Goal: Transaction & Acquisition: Purchase product/service

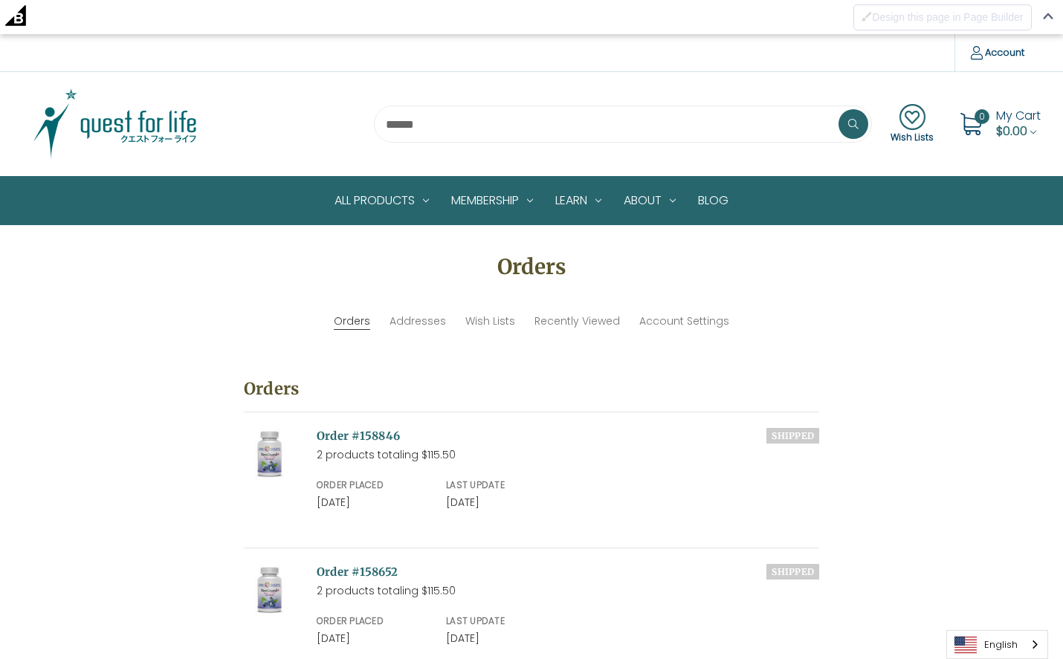
click at [138, 113] on img at bounding box center [115, 124] width 186 height 74
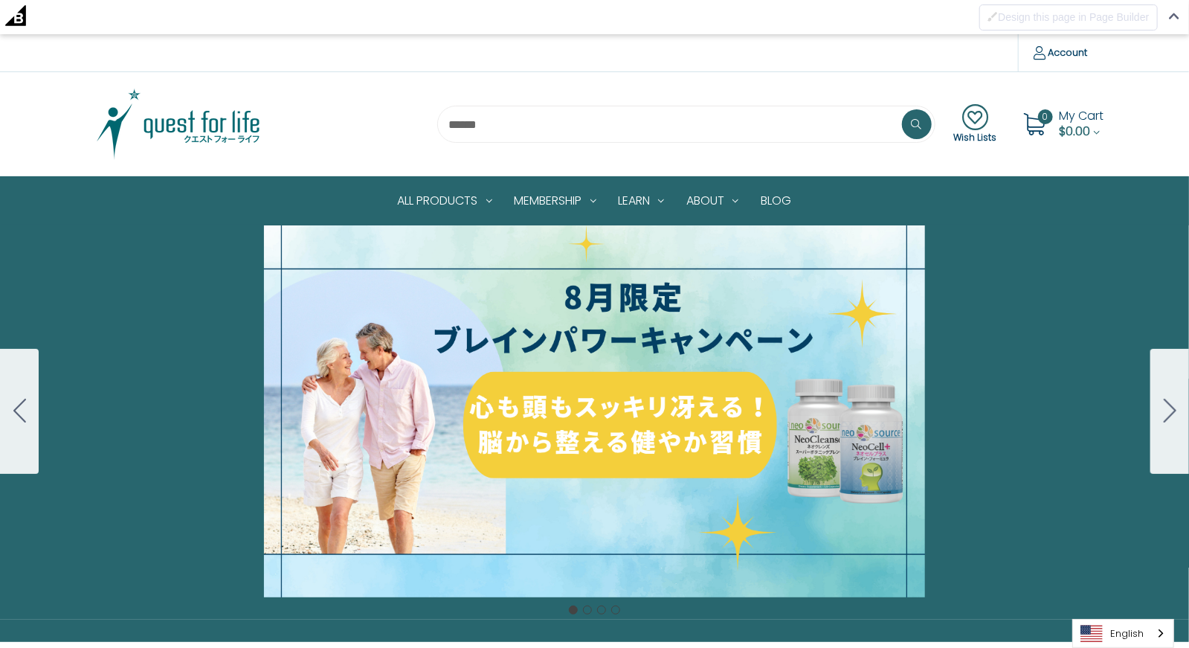
click at [224, 120] on img at bounding box center [179, 124] width 186 height 74
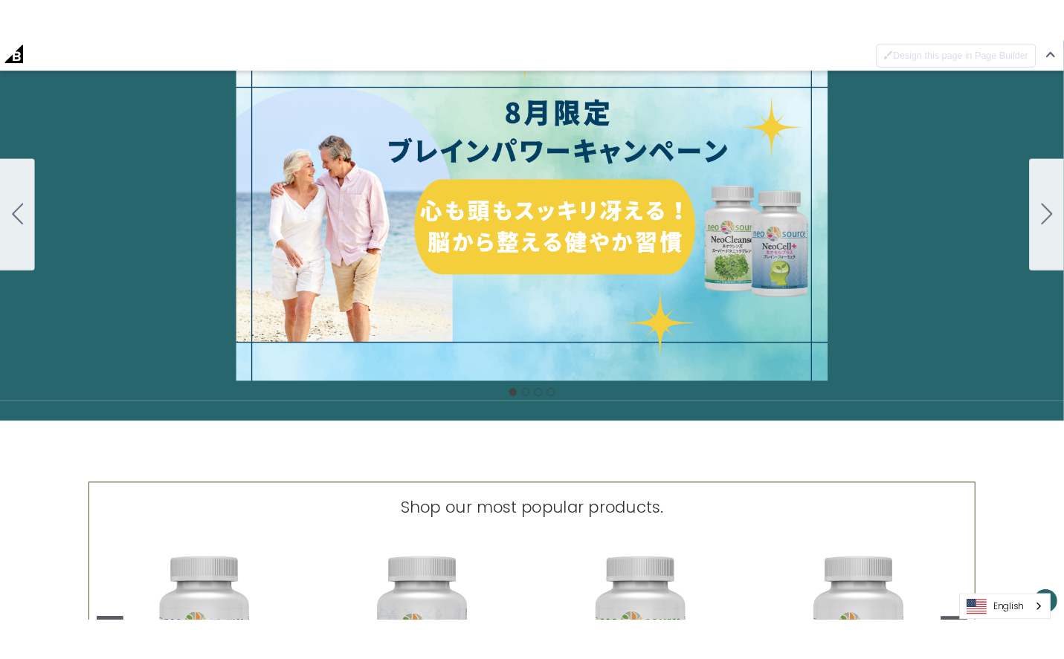
scroll to position [226, 0]
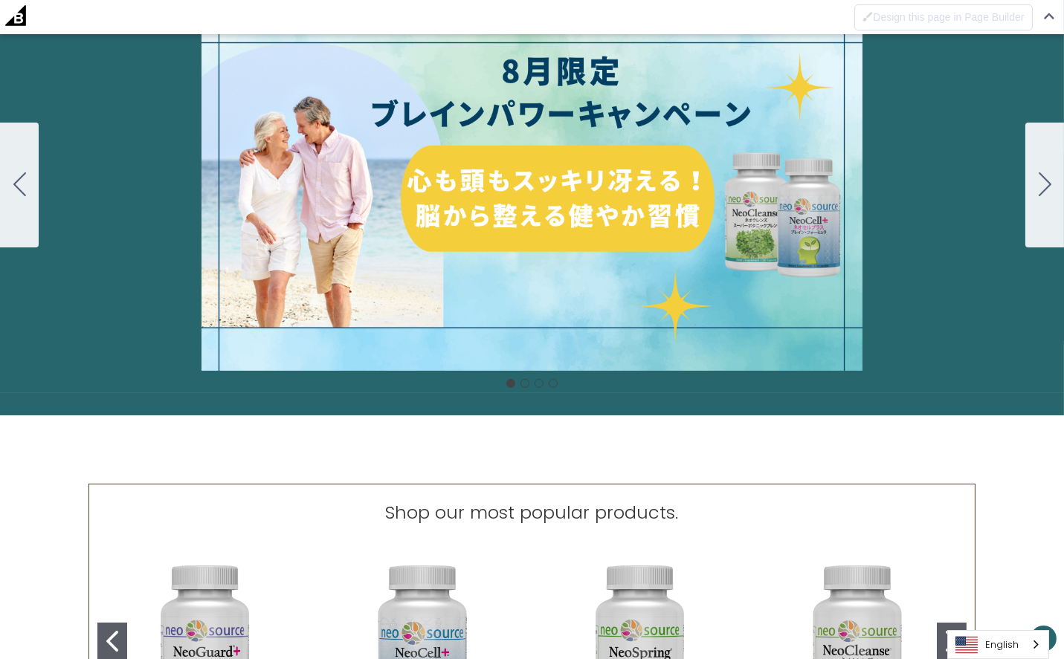
click at [229, 584] on img "NeoGuard Plus" at bounding box center [206, 650] width 194 height 194
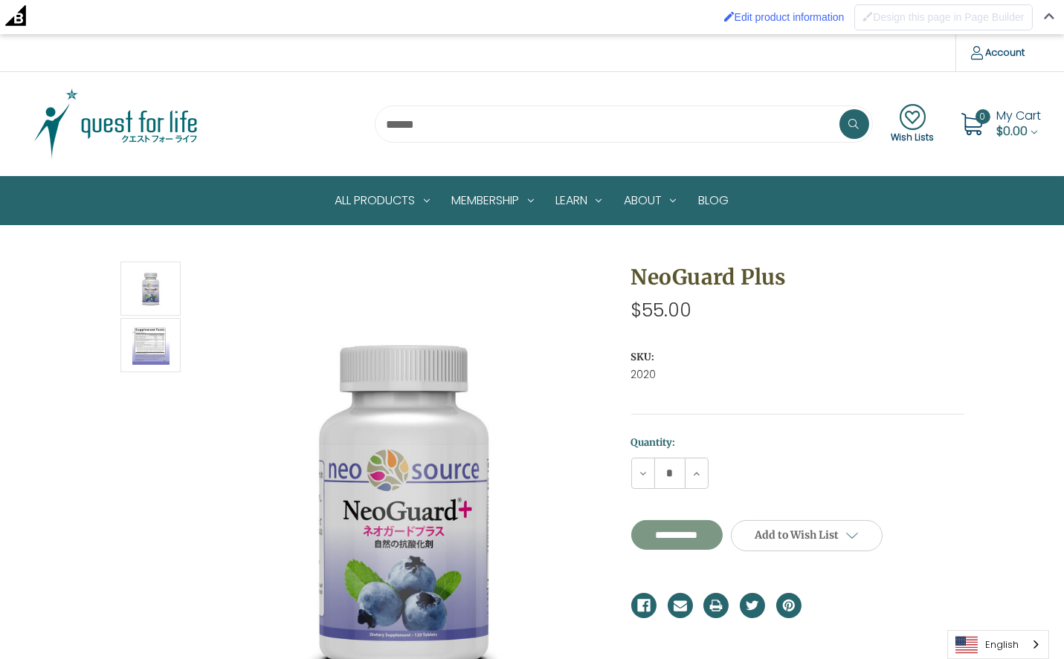
click at [688, 537] on input "**********" at bounding box center [676, 535] width 91 height 30
type input "**********"
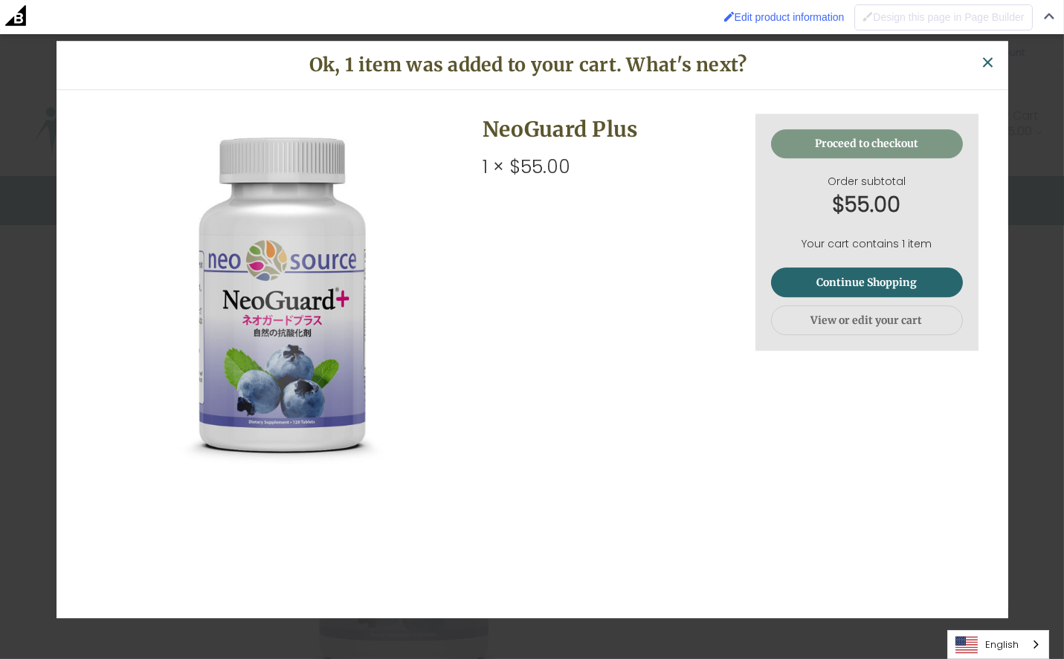
click at [865, 141] on link "Proceed to checkout" at bounding box center [867, 144] width 192 height 30
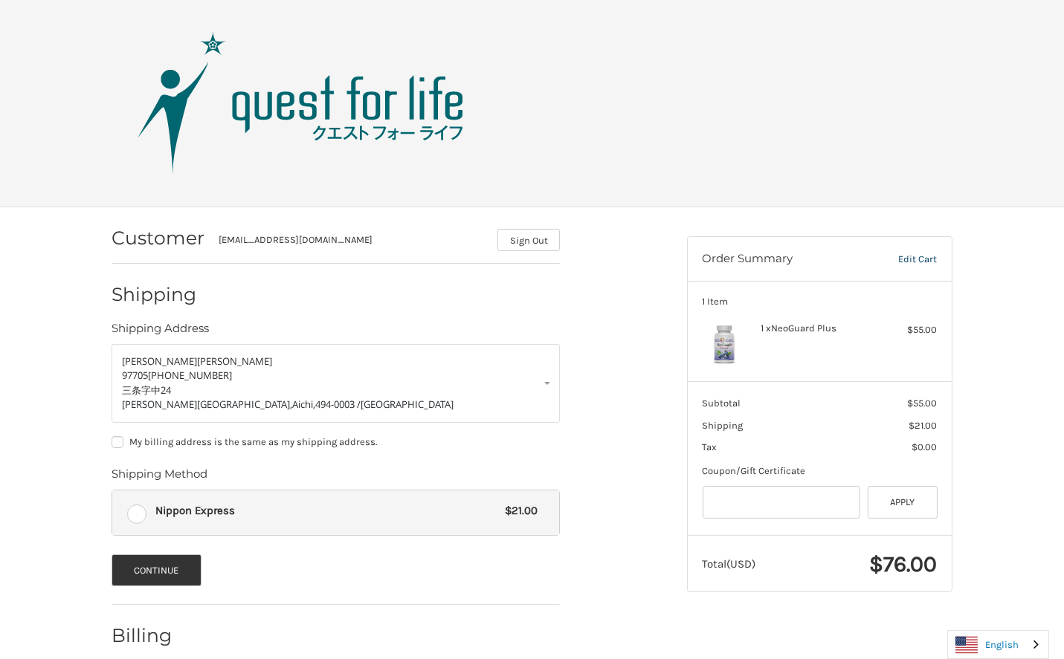
click at [1015, 643] on link "English" at bounding box center [998, 645] width 100 height 28
click at [999, 618] on link "日本語" at bounding box center [986, 617] width 77 height 28
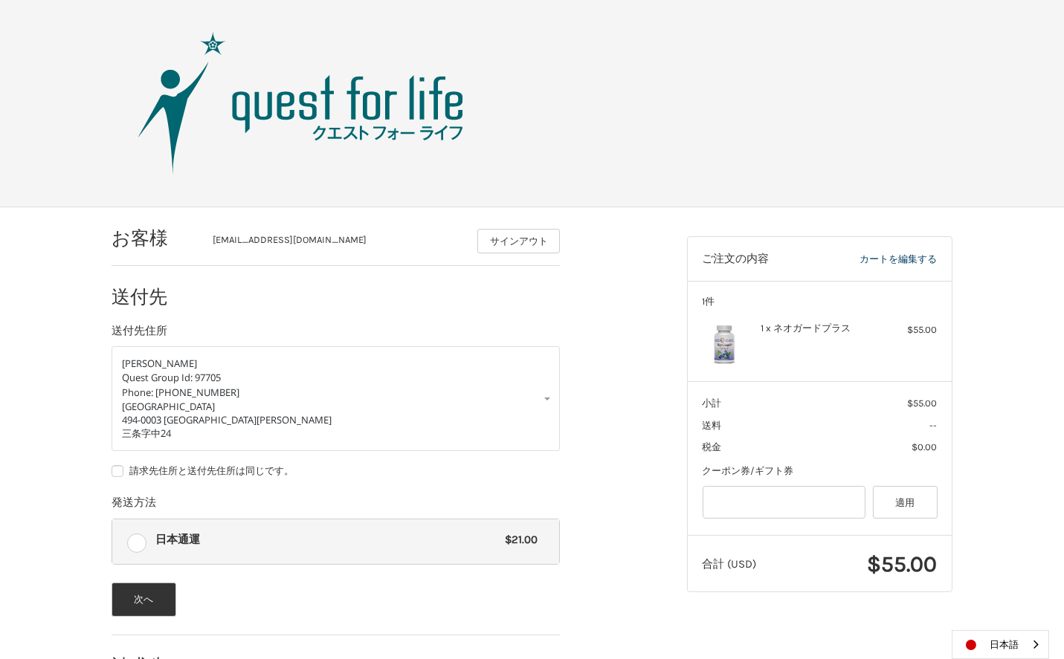
click at [343, 99] on img at bounding box center [301, 103] width 372 height 149
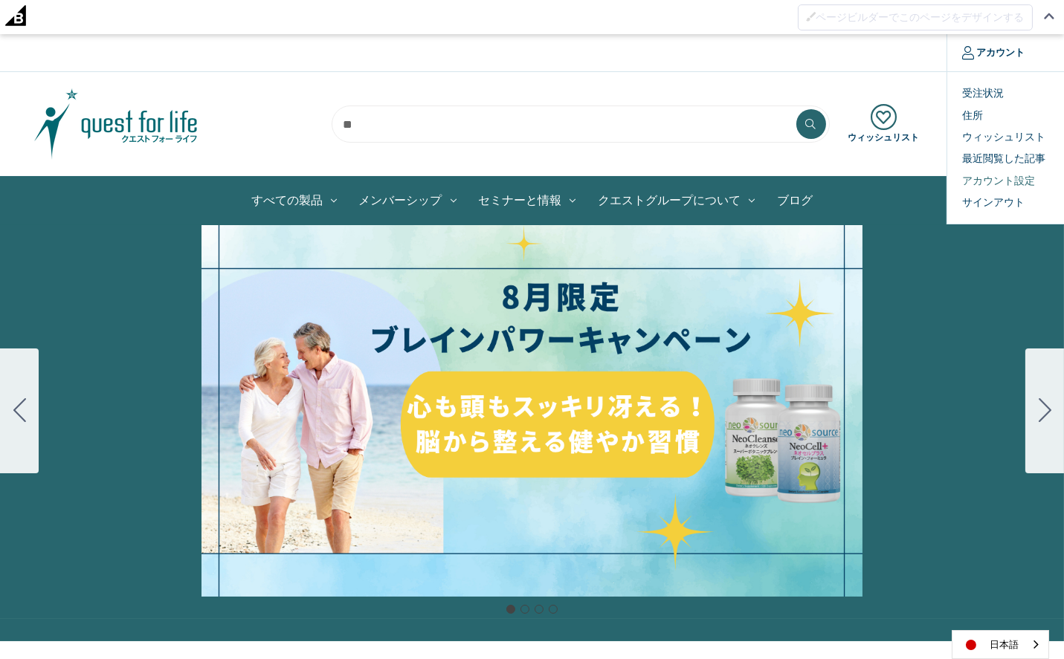
click at [1019, 178] on link "アカウント設定" at bounding box center [1020, 181] width 147 height 22
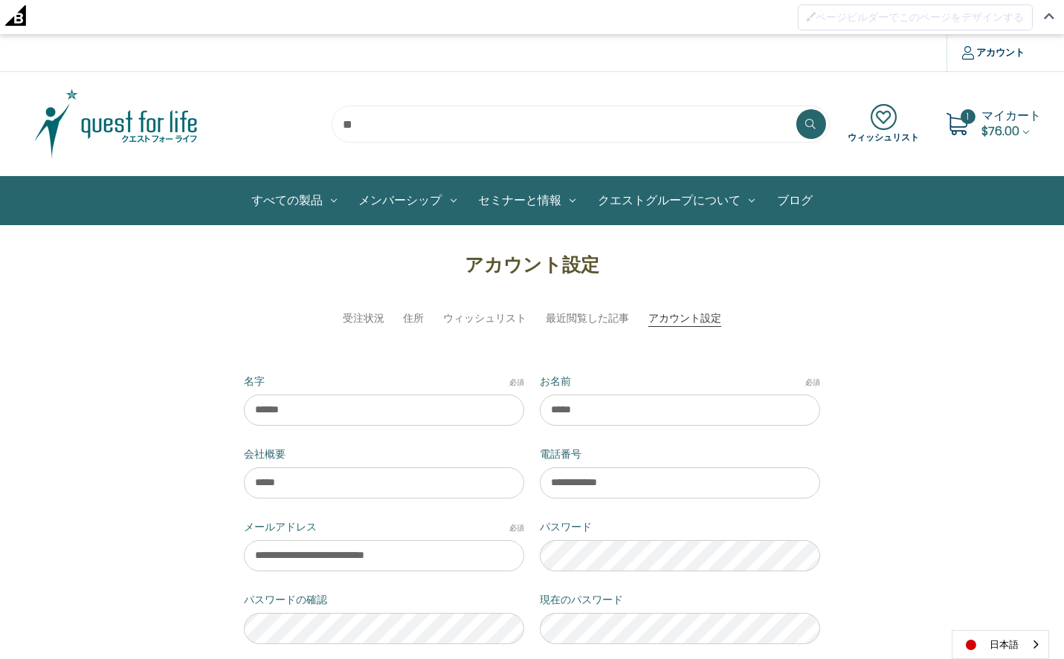
click at [164, 123] on img at bounding box center [116, 124] width 186 height 74
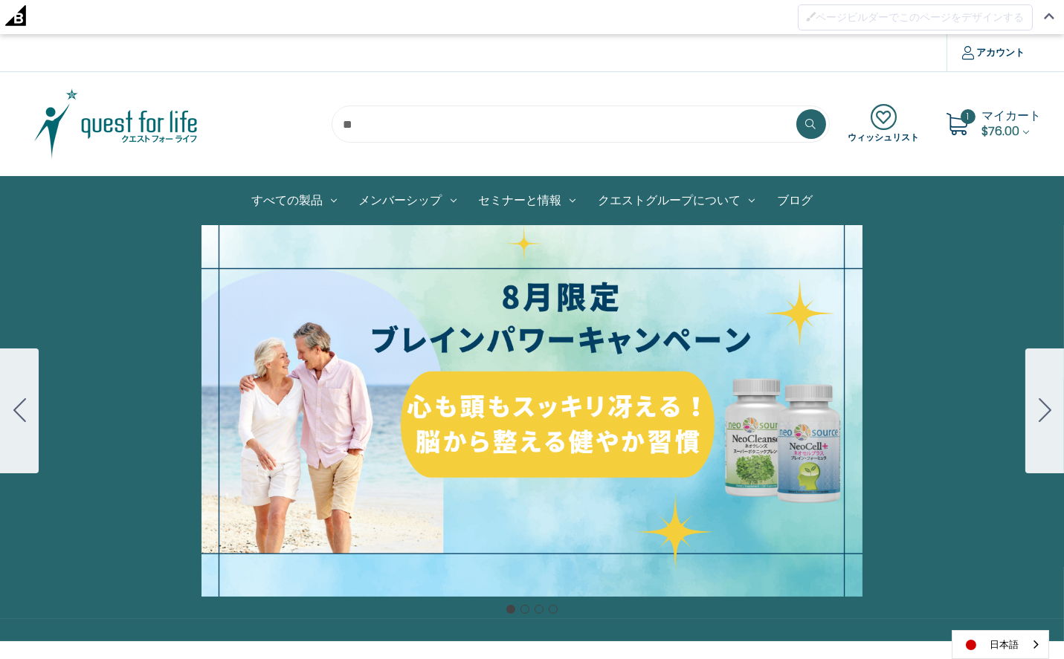
click at [1001, 120] on span "マイカート" at bounding box center [1011, 115] width 59 height 17
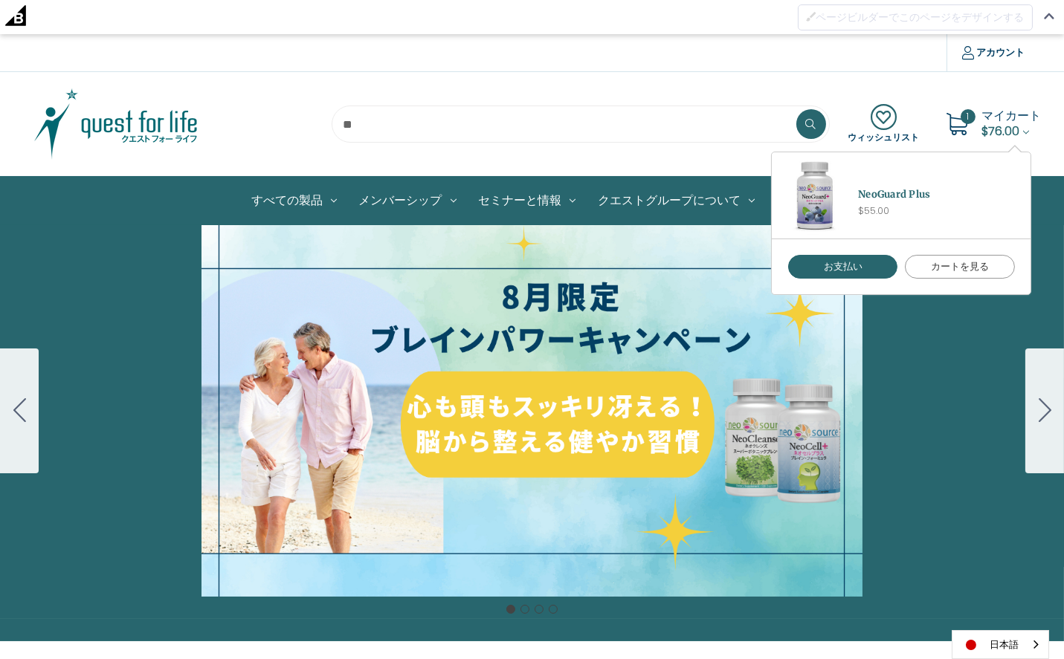
click at [972, 266] on link "カートを見る" at bounding box center [960, 267] width 110 height 24
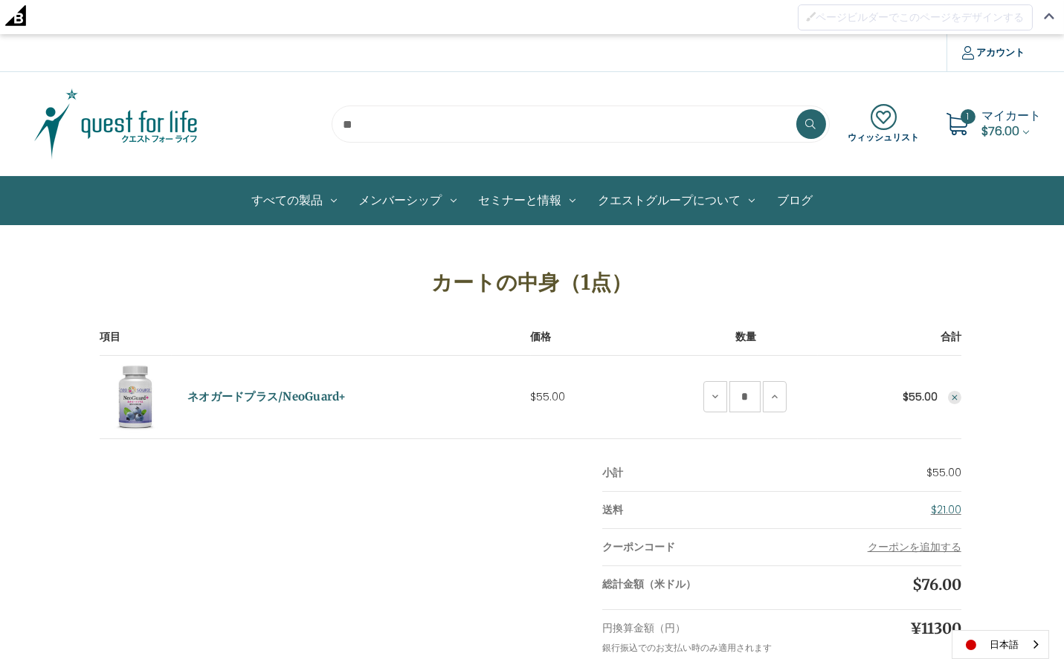
click at [953, 394] on icon "Remove NeoGuard Plus from cart" at bounding box center [954, 397] width 9 height 9
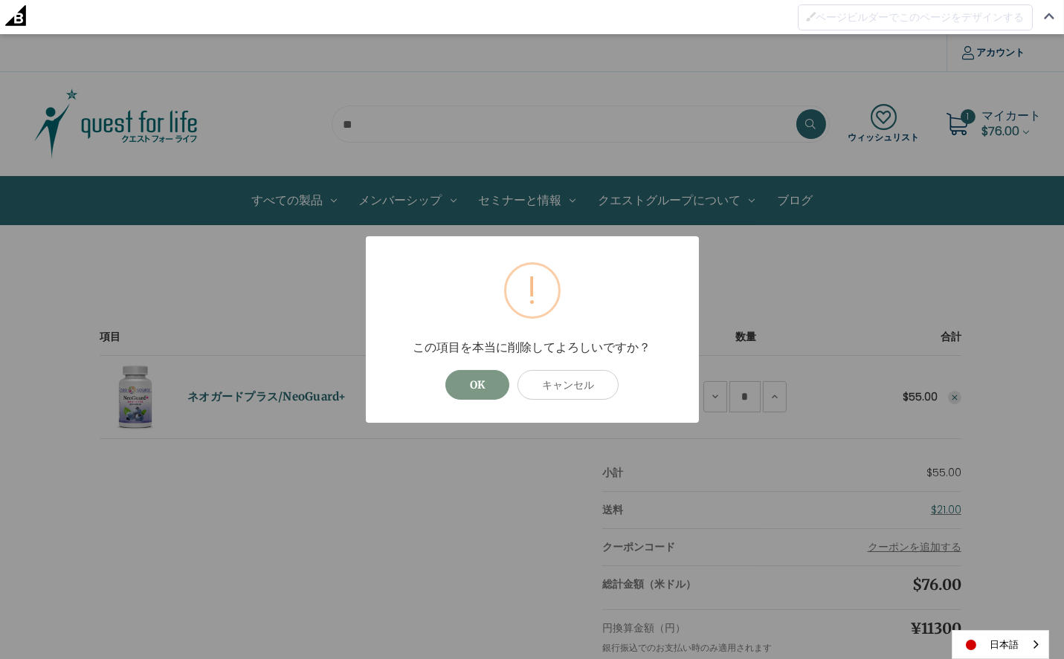
click at [484, 382] on button "OK" at bounding box center [477, 385] width 64 height 30
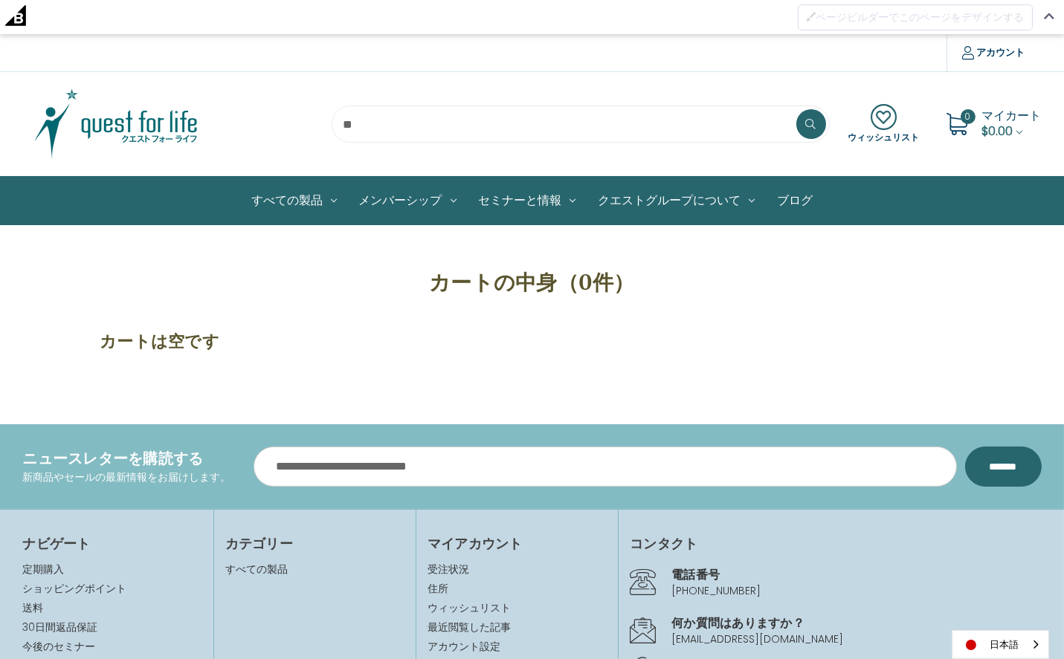
click at [147, 117] on img at bounding box center [116, 124] width 186 height 74
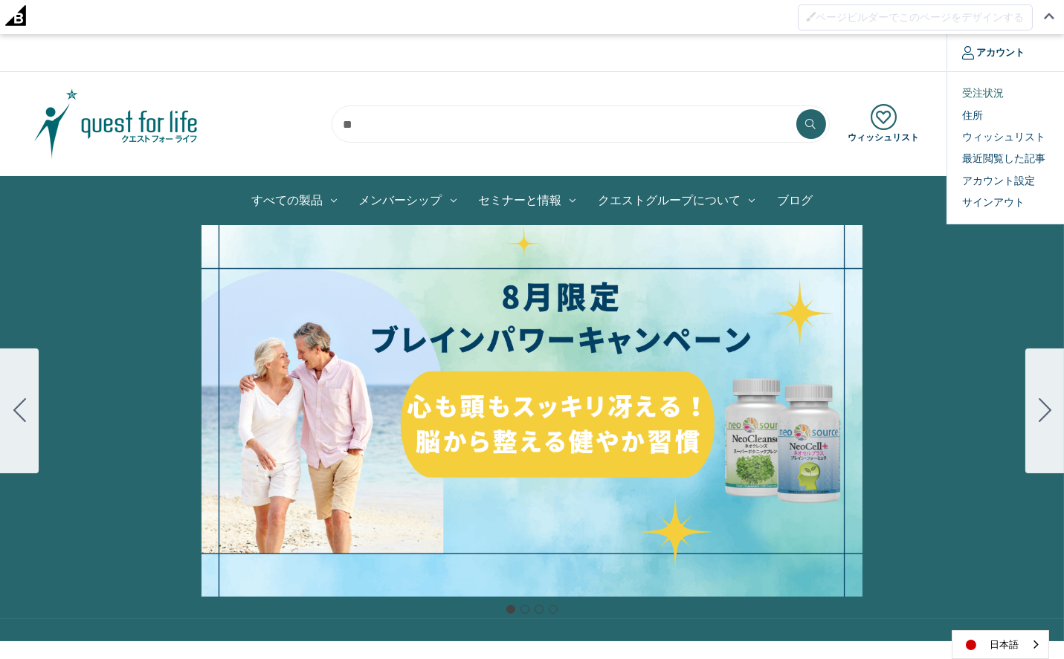
click at [999, 93] on link "受注状況" at bounding box center [1020, 94] width 147 height 22
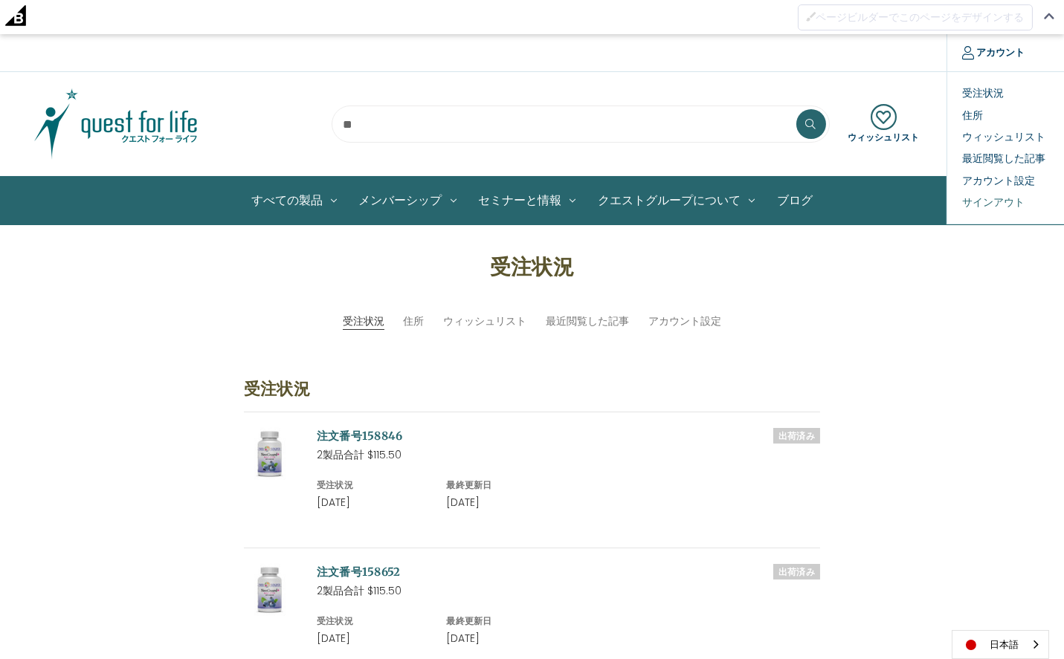
click at [1004, 201] on link "サインアウト" at bounding box center [1020, 203] width 147 height 22
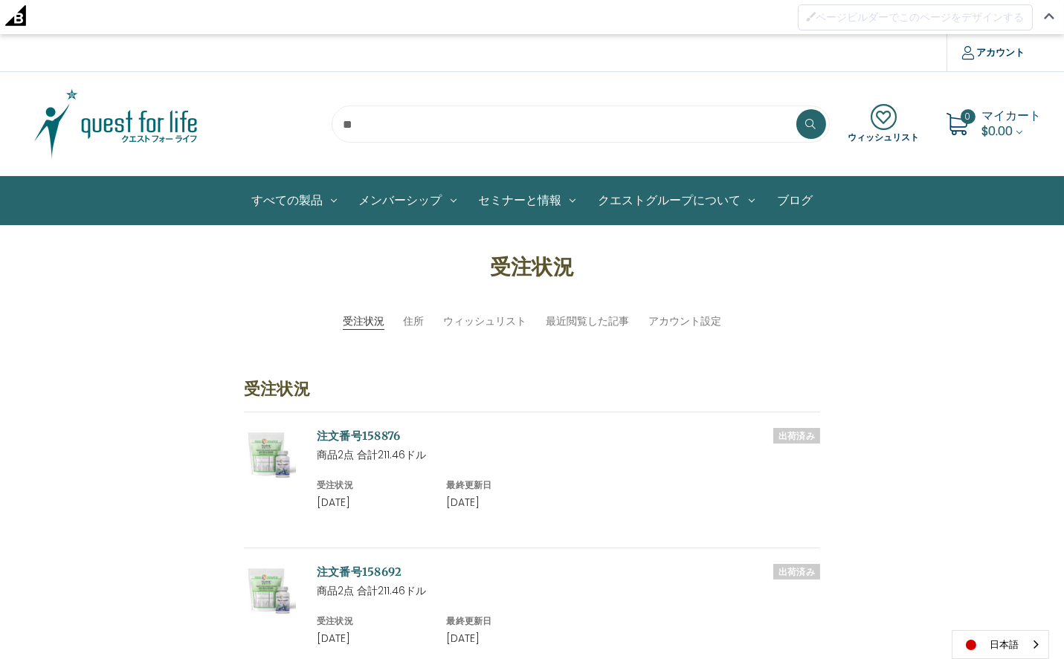
click at [146, 112] on img at bounding box center [116, 124] width 186 height 74
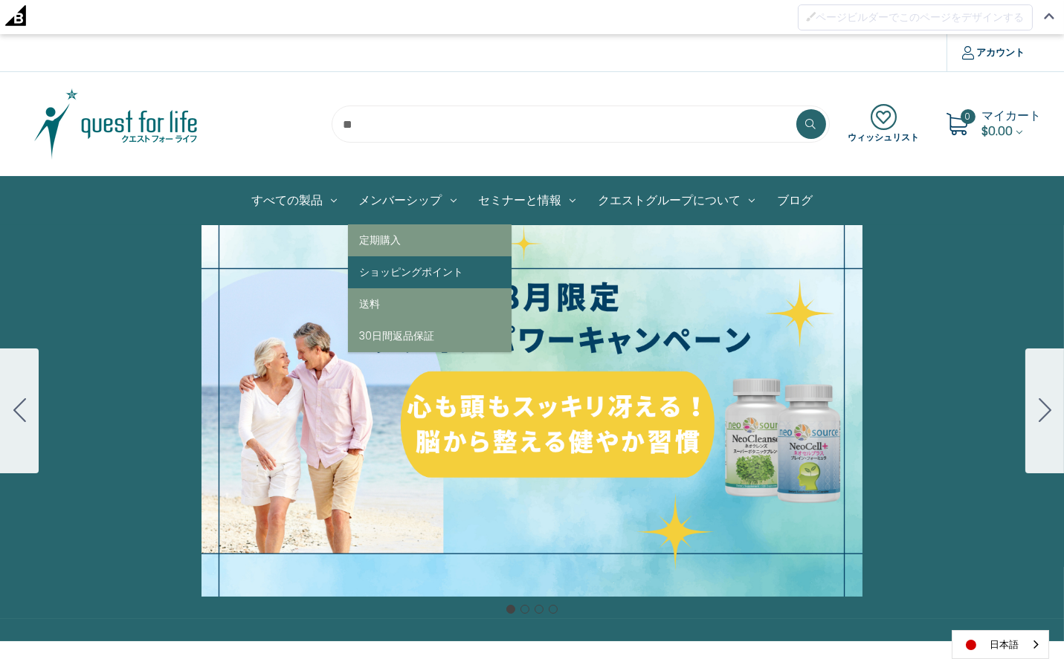
click at [418, 271] on link "ショッピングポイント" at bounding box center [430, 273] width 164 height 32
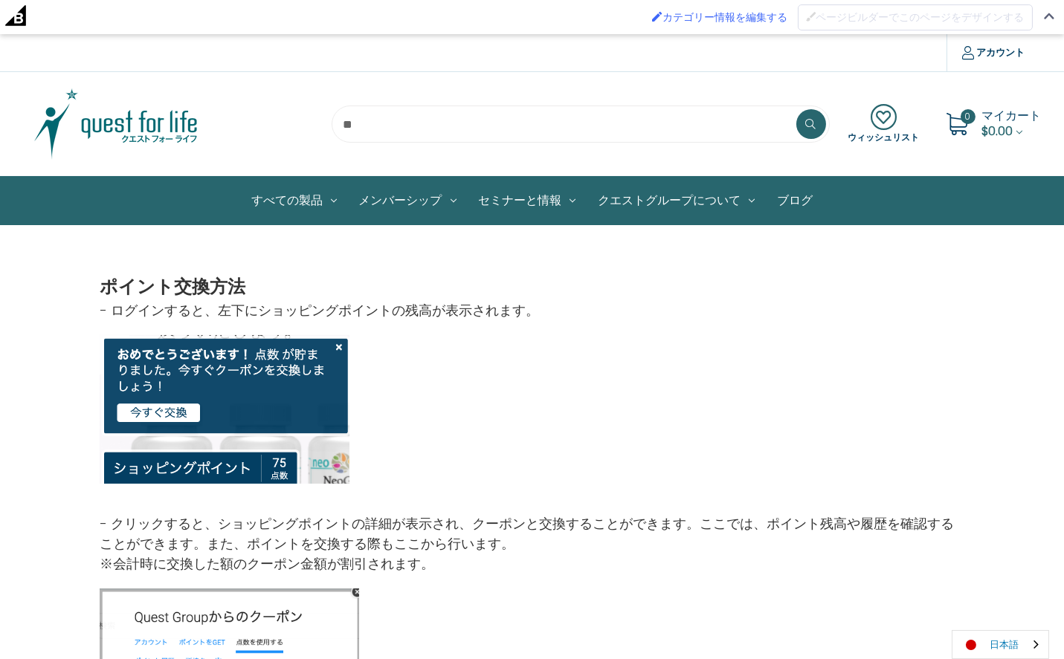
click at [996, 639] on link "日本語" at bounding box center [1000, 645] width 96 height 28
click at [992, 614] on link "English" at bounding box center [993, 617] width 82 height 28
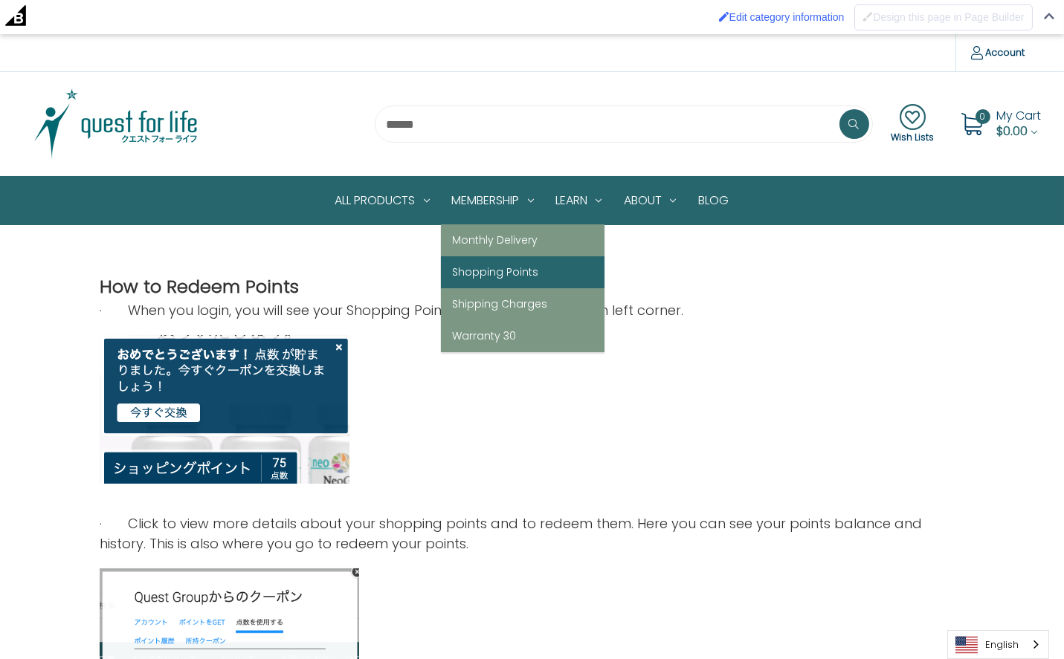
click at [537, 266] on link "Shopping Points" at bounding box center [523, 273] width 164 height 32
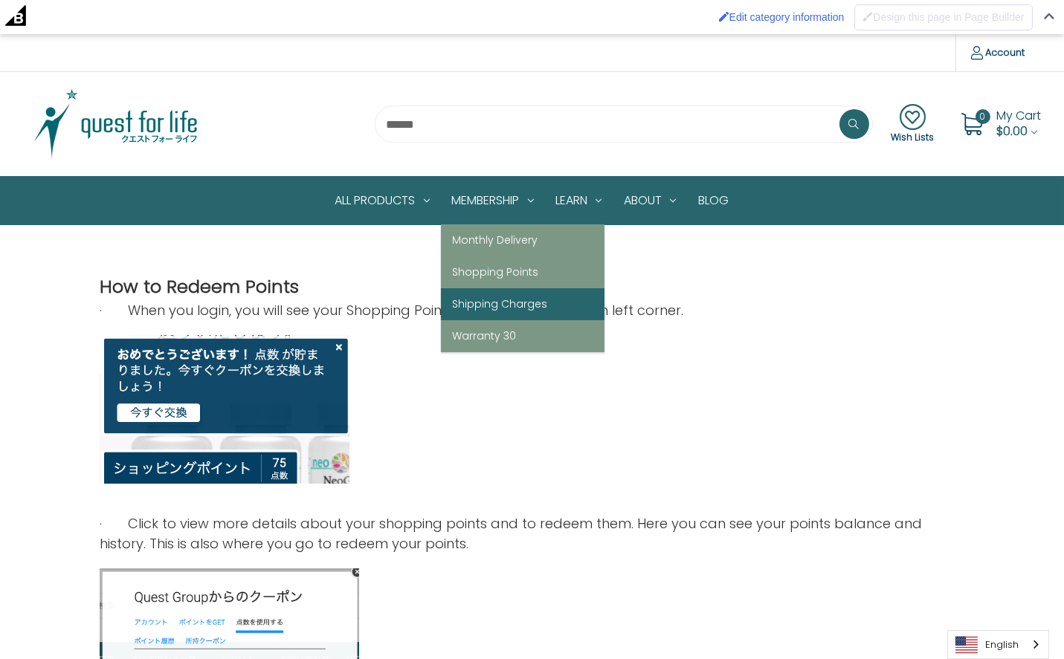
click at [520, 297] on link "Shipping Charges" at bounding box center [523, 304] width 164 height 32
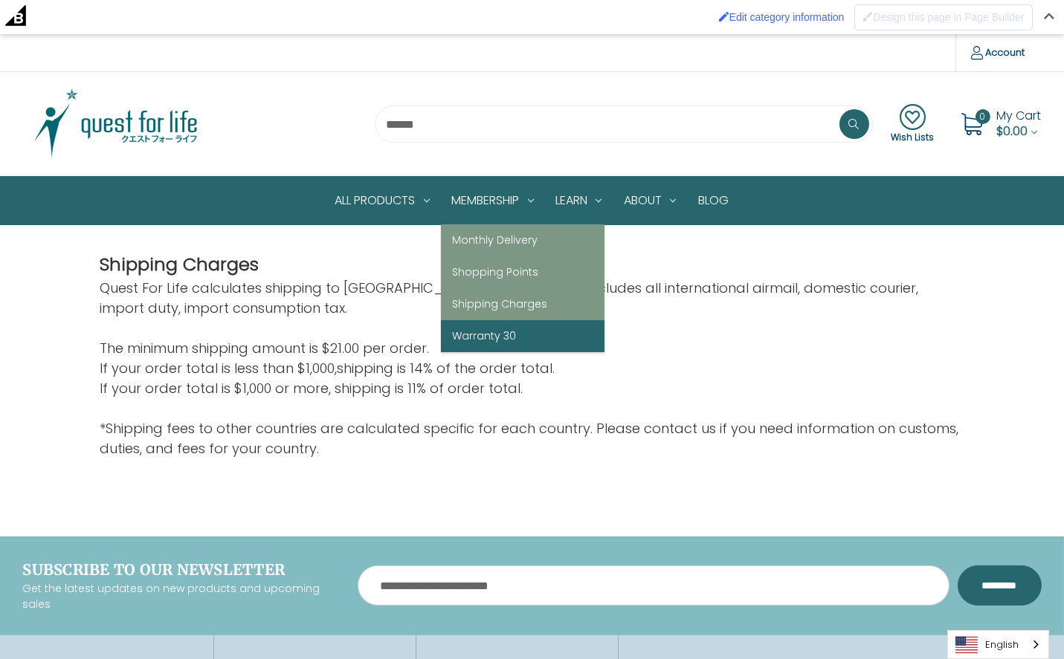
click at [460, 336] on link "Warranty 30" at bounding box center [523, 336] width 164 height 32
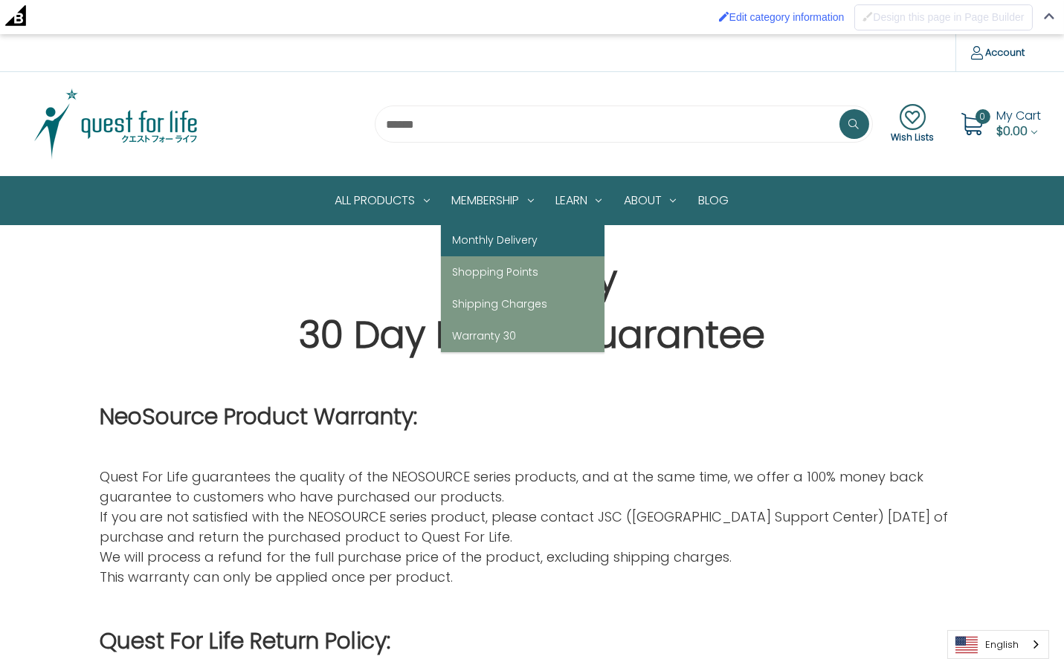
click at [474, 239] on link "Monthly Delivery" at bounding box center [523, 241] width 164 height 32
